Goal: Check status: Check status

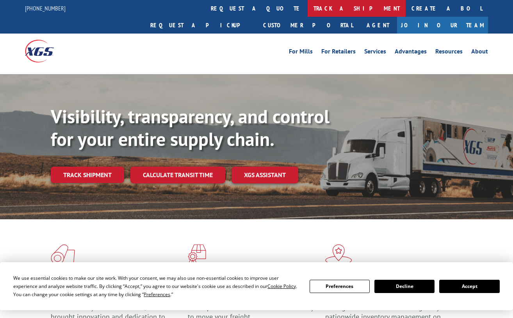
click at [308, 10] on link "track a shipment" at bounding box center [357, 8] width 98 height 17
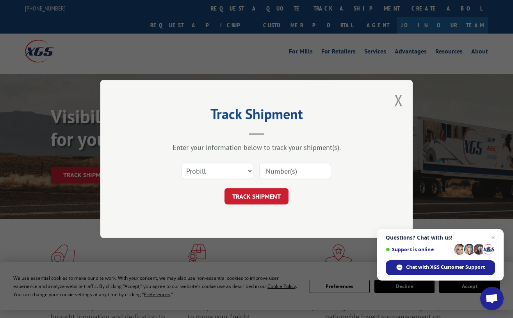
click at [278, 170] on input at bounding box center [295, 171] width 72 height 16
paste input "17262051"
type input "17262051"
click at [260, 198] on button "TRACK SHIPMENT" at bounding box center [257, 196] width 64 height 16
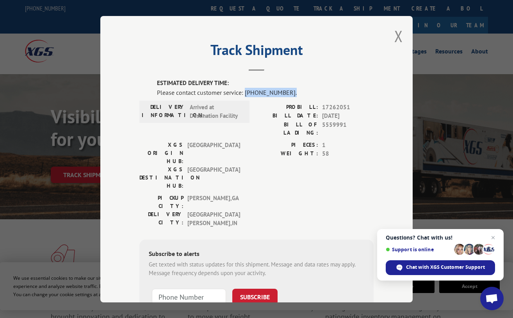
drag, startPoint x: 300, startPoint y: 89, endPoint x: 243, endPoint y: 87, distance: 57.8
click at [243, 87] on div "Please contact customer service: [PHONE_NUMBER]." at bounding box center [265, 91] width 217 height 9
copy div "[PHONE_NUMBER]."
click at [493, 237] on span "Close chat" at bounding box center [494, 238] width 10 height 10
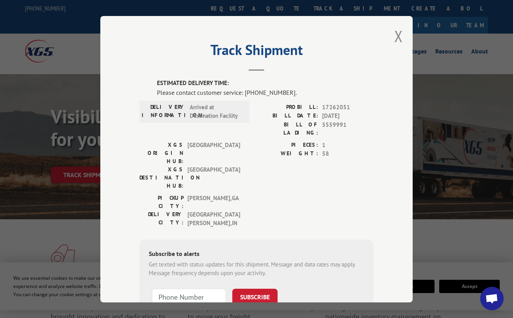
click at [327, 155] on div "PIECES: 1 WEIGHT: 58" at bounding box center [315, 167] width 117 height 53
click at [337, 284] on form "SUBSCRIBE Note: by providing a telephone number and submitting this form you ar…" at bounding box center [257, 310] width 216 height 52
drag, startPoint x: 354, startPoint y: 113, endPoint x: 320, endPoint y: 111, distance: 33.6
click at [322, 112] on span "[DATE]" at bounding box center [348, 116] width 52 height 9
click at [342, 128] on div "PROBILL: 17262051 BILL DATE: [DATE] BILL OF LADING: 5559991" at bounding box center [315, 122] width 117 height 38
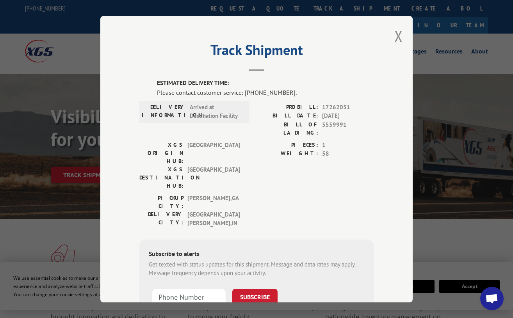
click at [335, 122] on span "5559991" at bounding box center [348, 128] width 52 height 16
click at [344, 121] on span "5559991" at bounding box center [348, 128] width 52 height 16
drag, startPoint x: 294, startPoint y: 89, endPoint x: 243, endPoint y: 87, distance: 51.2
click at [243, 87] on div "Please contact customer service: [PHONE_NUMBER]." at bounding box center [265, 91] width 217 height 9
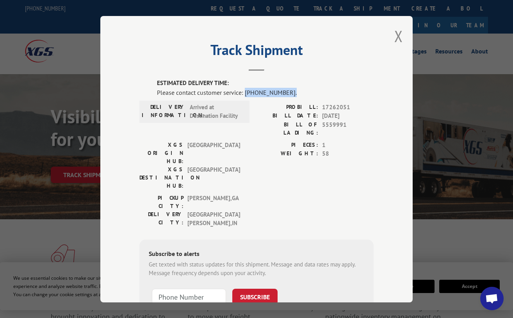
click at [316, 87] on div "Please contact customer service: [PHONE_NUMBER]." at bounding box center [265, 91] width 217 height 9
click at [332, 126] on span "5559991" at bounding box center [348, 128] width 52 height 16
click at [335, 122] on span "5559991" at bounding box center [348, 128] width 52 height 16
click at [244, 194] on div "PICKUP CITY: [GEOGRAPHIC_DATA] , [GEOGRAPHIC_DATA]: [GEOGRAPHIC_DATA][PERSON_NA…" at bounding box center [256, 213] width 234 height 38
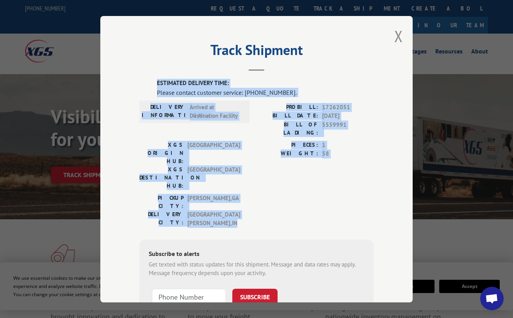
drag, startPoint x: 242, startPoint y: 173, endPoint x: 153, endPoint y: 82, distance: 127.3
click at [153, 82] on div "ESTIMATED DELIVERY TIME: Please contact customer service: [PHONE_NUMBER]. DELIV…" at bounding box center [256, 212] width 234 height 267
click at [280, 121] on label "BILL OF LADING:" at bounding box center [288, 128] width 62 height 16
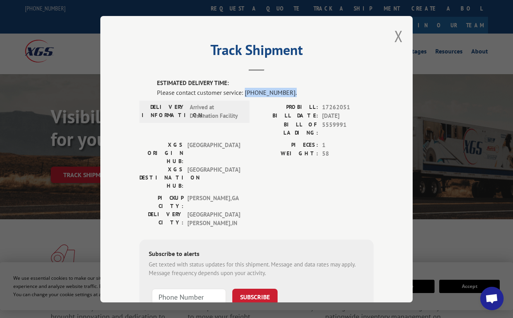
drag, startPoint x: 285, startPoint y: 89, endPoint x: 242, endPoint y: 87, distance: 43.0
click at [242, 87] on div "Please contact customer service: [PHONE_NUMBER]." at bounding box center [265, 91] width 217 height 9
click at [371, 72] on div "Track Shipment ESTIMATED DELIVERY TIME: Please contact customer service: [PHONE…" at bounding box center [256, 159] width 312 height 287
click at [396, 33] on button "Close modal" at bounding box center [398, 36] width 9 height 21
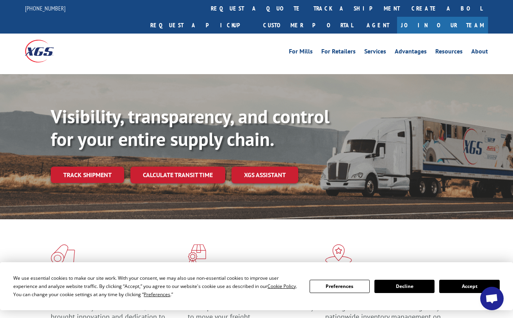
click at [458, 285] on button "Accept" at bounding box center [469, 286] width 60 height 13
